Goal: Task Accomplishment & Management: Use online tool/utility

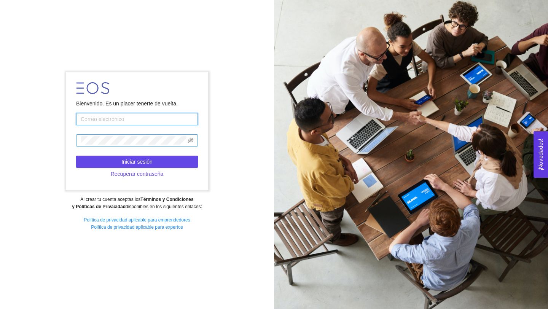
type input "anasofia.contreras@tec.mx"
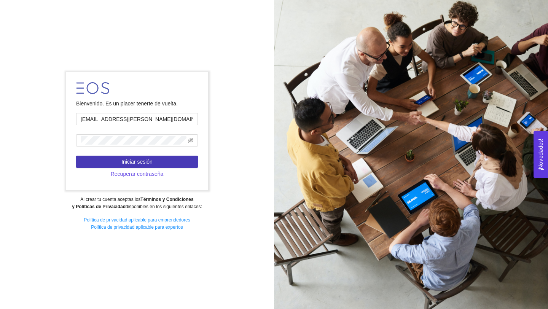
click at [169, 159] on button "Iniciar sesión" at bounding box center [137, 162] width 122 height 12
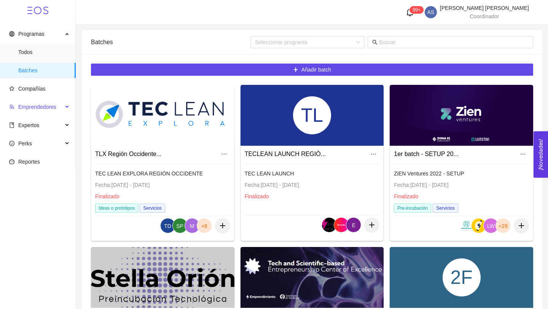
click at [34, 106] on span "Emprendedores" at bounding box center [37, 107] width 38 height 6
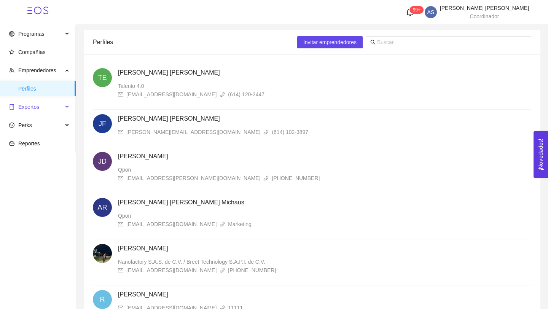
click at [51, 106] on span "Expertos" at bounding box center [36, 106] width 54 height 15
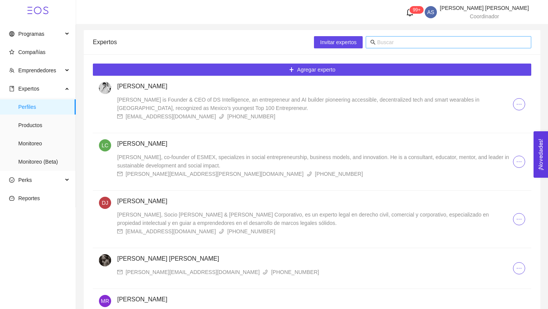
click at [381, 46] on span at bounding box center [449, 42] width 166 height 12
click at [383, 45] on input "text" at bounding box center [452, 42] width 150 height 8
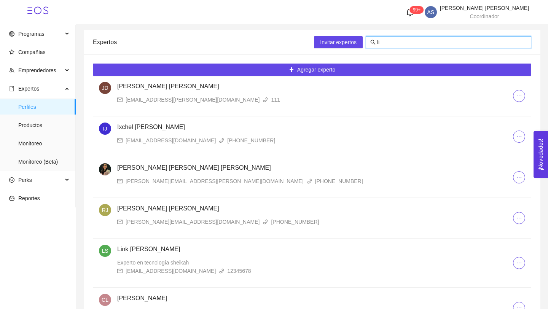
type input "l"
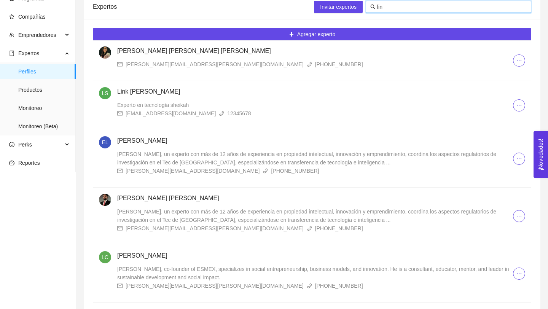
scroll to position [65, 0]
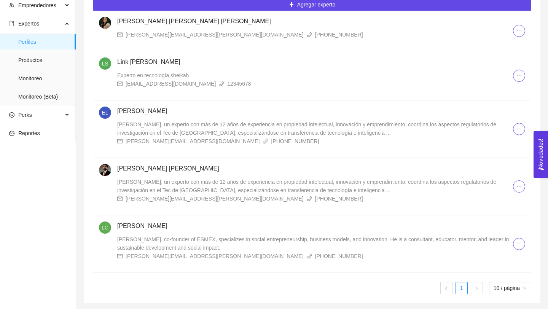
type input "lin"
click at [175, 245] on span "Lino Córdova, co-founder of ESMEX, specializes in social entrepreneurship, busi…" at bounding box center [313, 243] width 392 height 14
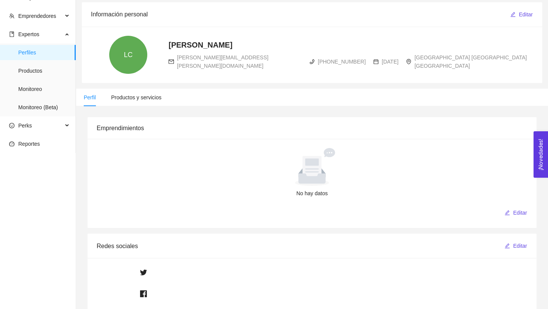
scroll to position [58, 0]
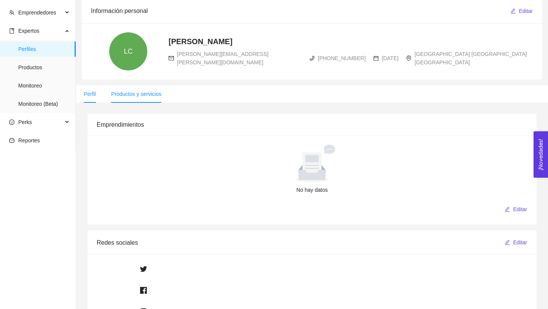
click at [150, 91] on span "Productos y servicios" at bounding box center [136, 94] width 50 height 6
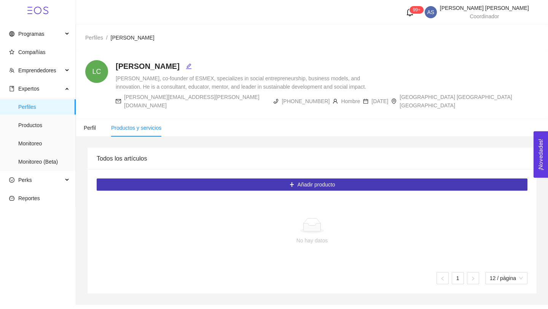
click at [215, 178] on button "Añadir producto" at bounding box center [312, 184] width 431 height 12
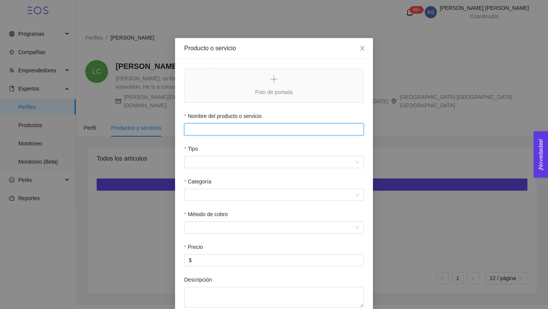
click at [211, 131] on input "Nombre del producto o servicio" at bounding box center [274, 129] width 180 height 12
drag, startPoint x: 213, startPoint y: 129, endPoint x: 236, endPoint y: 129, distance: 22.8
click at [235, 129] on input "Asesoría de Pitch" at bounding box center [274, 129] width 180 height 12
type input "Asesoría Preincubación"
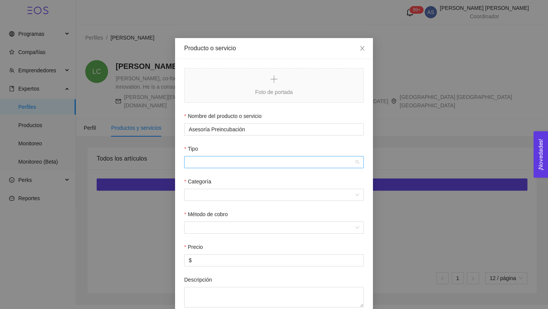
click at [226, 161] on input "Tipo" at bounding box center [271, 161] width 165 height 11
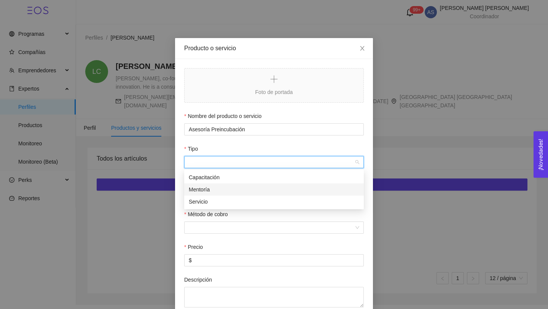
click at [226, 191] on div "Mentoría" at bounding box center [274, 189] width 170 height 8
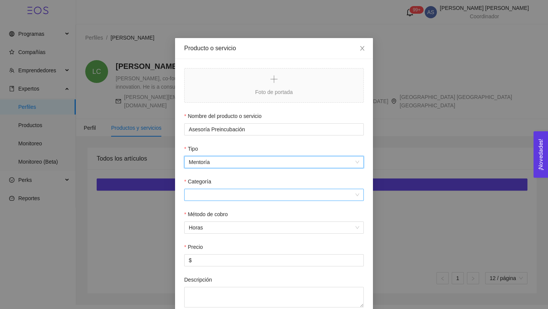
click at [224, 198] on input "Categoría" at bounding box center [271, 194] width 165 height 11
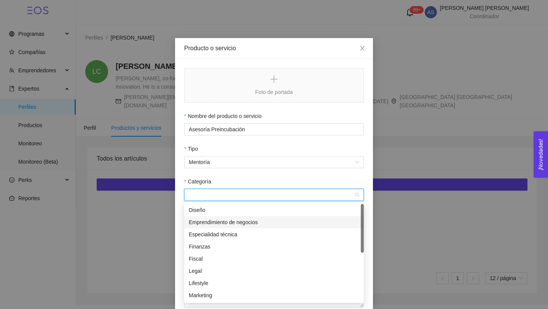
click at [217, 223] on div "Emprendimiento de negocios" at bounding box center [274, 222] width 170 height 8
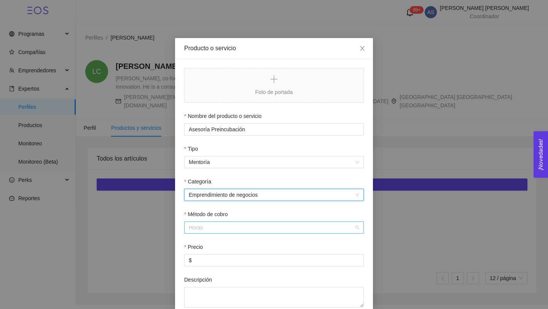
click at [211, 227] on span "Horas" at bounding box center [274, 227] width 170 height 11
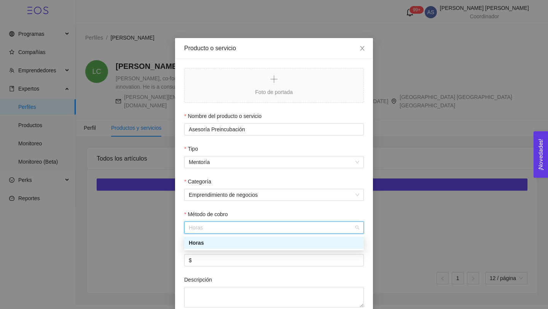
click at [212, 243] on div "Horas" at bounding box center [274, 243] width 170 height 8
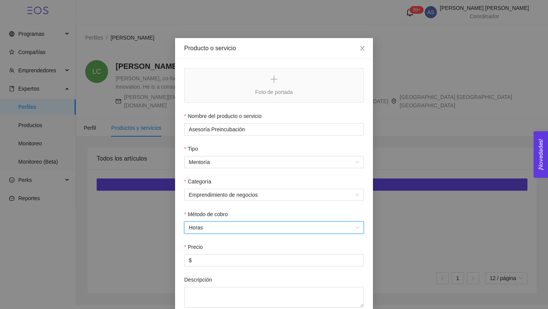
click at [210, 253] on div "Precio" at bounding box center [274, 248] width 180 height 11
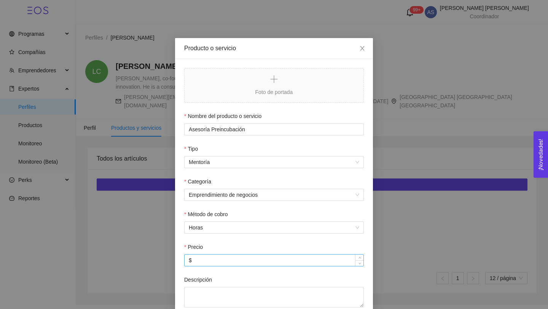
click at [209, 257] on input "$" at bounding box center [274, 260] width 179 height 11
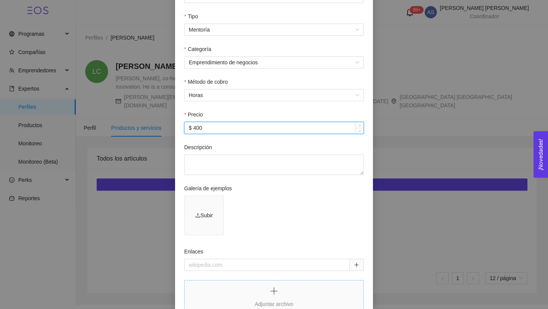
scroll to position [193, 0]
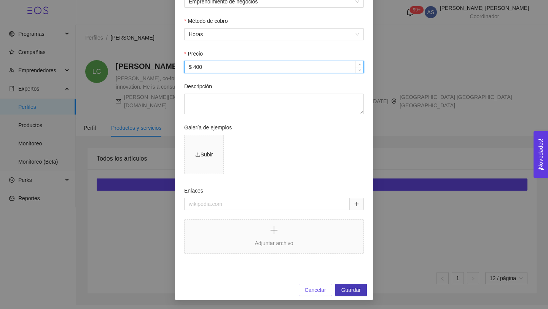
type input "$ 400"
click at [349, 290] on span "Guardar" at bounding box center [350, 290] width 19 height 8
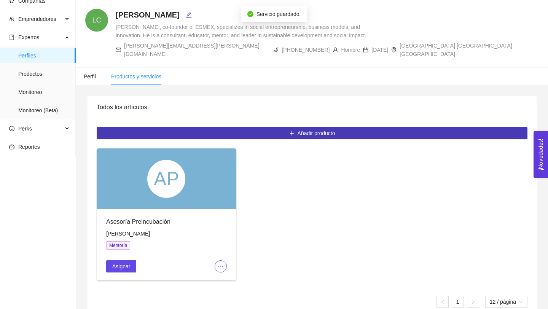
scroll to position [62, 0]
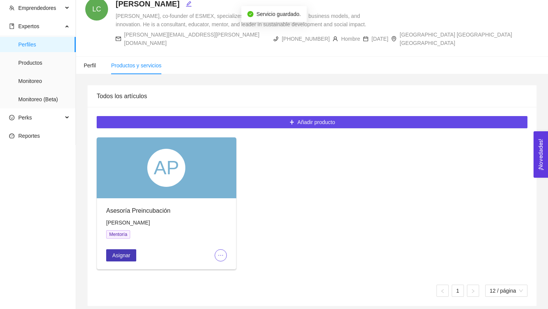
click at [118, 251] on span "Asignar" at bounding box center [121, 255] width 18 height 8
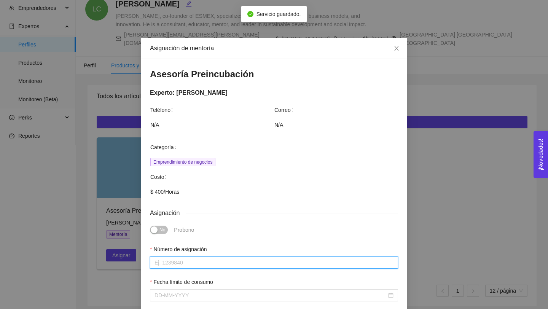
drag, startPoint x: 184, startPoint y: 258, endPoint x: 193, endPoint y: 250, distance: 12.7
click at [184, 258] on input "Número de asignación" at bounding box center [274, 262] width 248 height 12
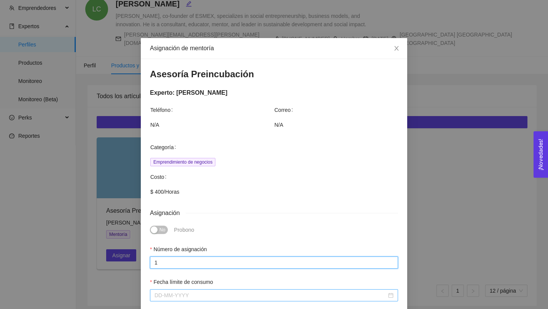
type input "1"
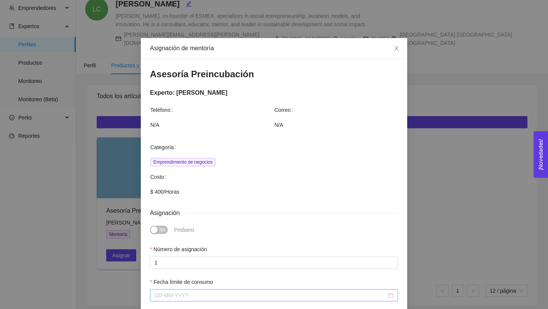
click at [198, 296] on input "Fecha límite de consumo" at bounding box center [271, 295] width 232 height 8
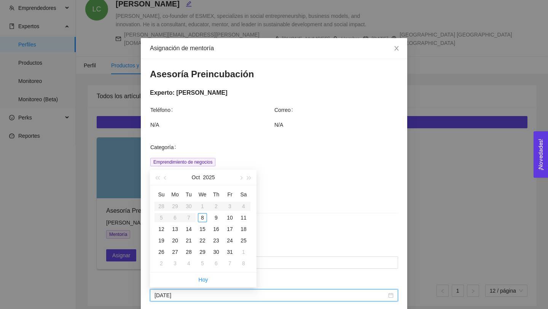
type input "October 11, 2025"
type input "October 31, 2025"
click at [228, 255] on div "31" at bounding box center [229, 251] width 9 height 9
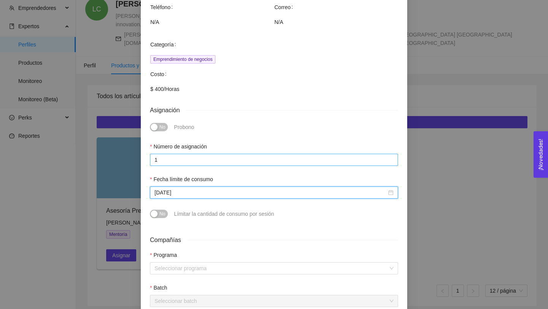
scroll to position [106, 0]
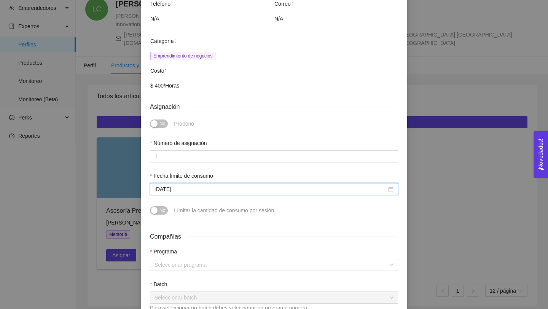
click at [185, 272] on div "Programa Seleccionar programa Batch Seleccionar batch Para seleccionar un batch…" at bounding box center [274, 300] width 248 height 107
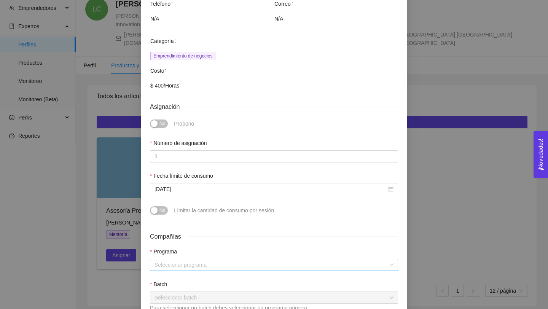
click at [186, 268] on input "search" at bounding box center [272, 264] width 234 height 11
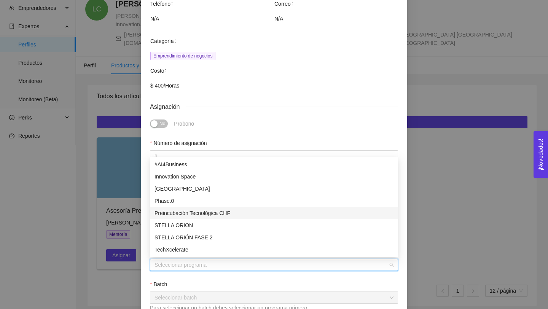
click at [194, 208] on div "Preincubación Tecnológica CHF" at bounding box center [274, 213] width 248 height 12
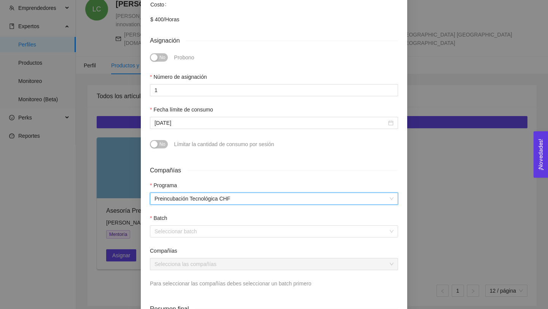
scroll to position [178, 0]
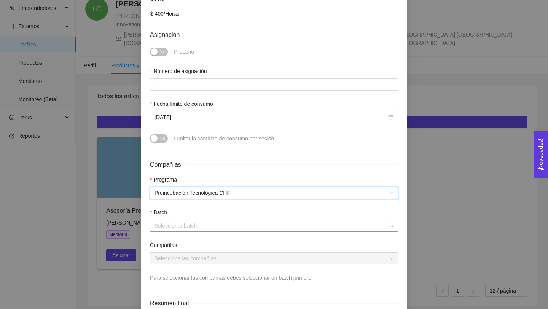
click at [210, 231] on div "Seleccionar batch" at bounding box center [274, 226] width 248 height 12
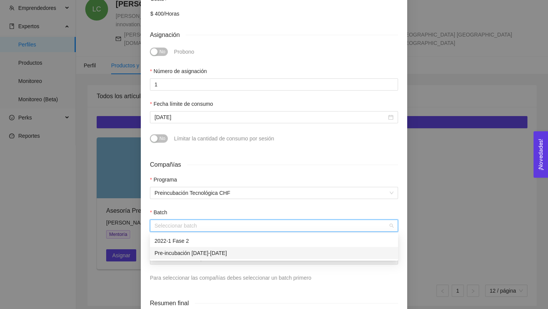
click at [207, 251] on div "Pre-incubación 2023-2024" at bounding box center [274, 253] width 239 height 8
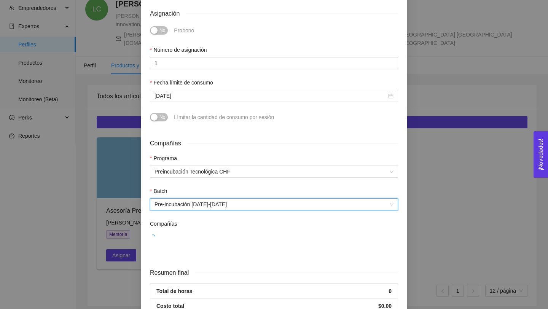
scroll to position [208, 0]
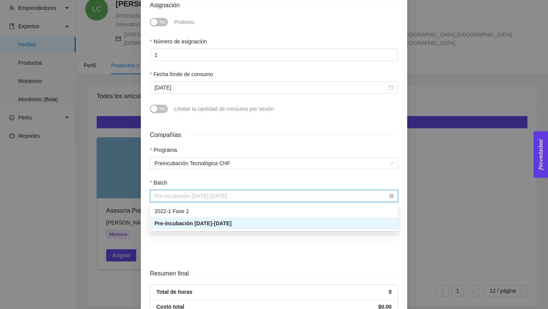
click at [206, 196] on span "Pre-incubación 2023-2024" at bounding box center [274, 195] width 239 height 11
click at [198, 235] on div "Selecciona las compañías" at bounding box center [274, 233] width 248 height 21
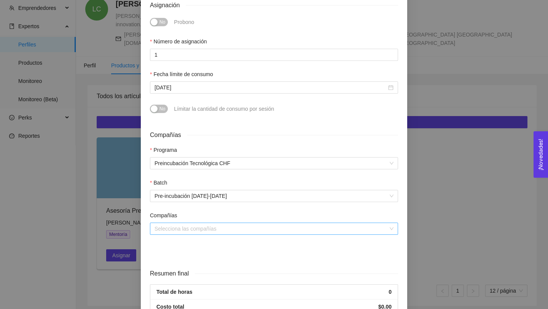
click at [200, 231] on input "search" at bounding box center [272, 228] width 234 height 11
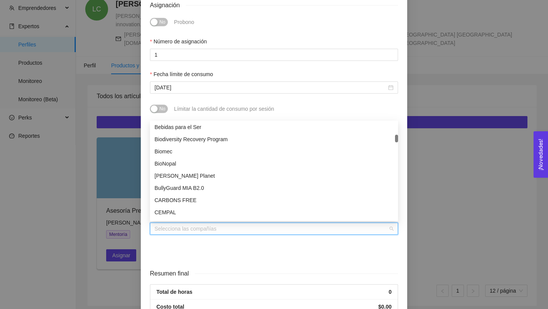
scroll to position [185, 0]
click at [197, 185] on div "BullyGuard MIA B2.0" at bounding box center [274, 187] width 239 height 8
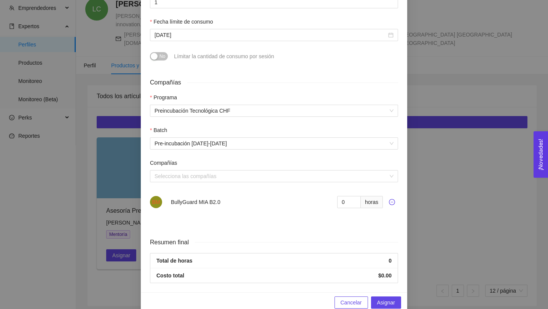
scroll to position [270, 0]
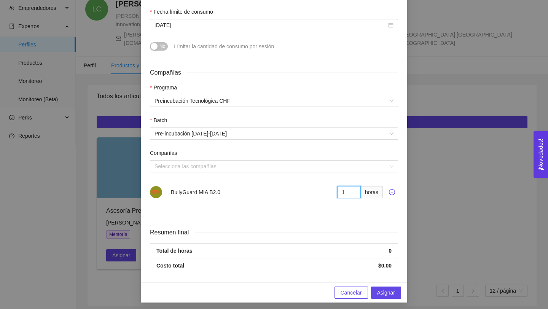
click at [352, 191] on input "1" at bounding box center [349, 192] width 24 height 12
type input "2"
click at [352, 191] on input "2" at bounding box center [349, 192] width 24 height 12
click at [387, 300] on div "Cancelar Asignar" at bounding box center [274, 292] width 266 height 20
click at [390, 296] on span "Asignar" at bounding box center [386, 292] width 18 height 8
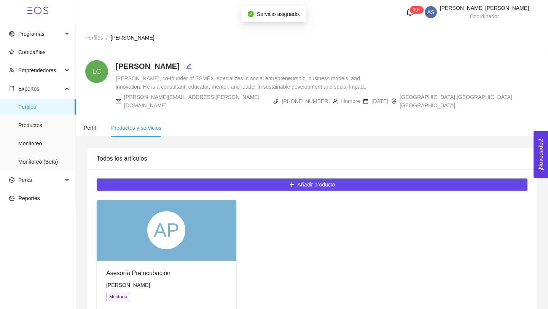
scroll to position [62, 0]
